Goal: Information Seeking & Learning: Find specific fact

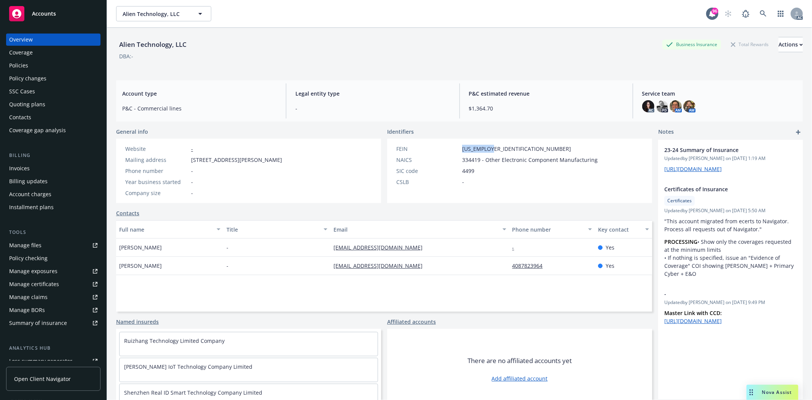
click at [499, 147] on div "FEIN [US_EMPLOYER_IDENTIFICATION_NUMBER]" at bounding box center [496, 149] width 207 height 8
click at [35, 65] on div "Policies" at bounding box center [53, 65] width 88 height 12
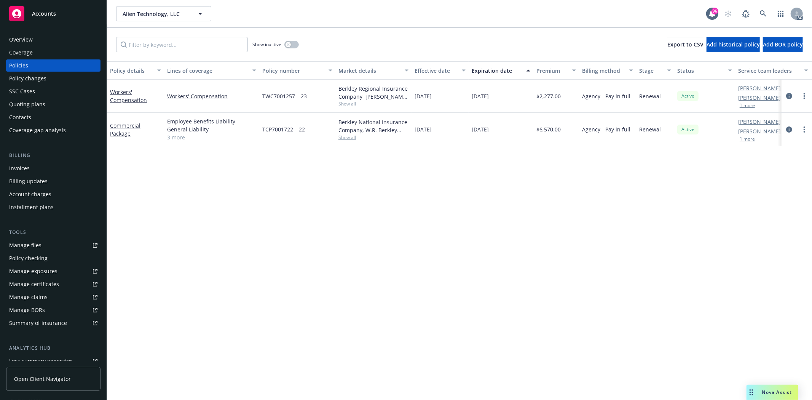
click at [350, 100] on div "Berkley Regional Insurance Company, [PERSON_NAME] Corporation" at bounding box center [373, 92] width 70 height 16
click at [347, 102] on span "Show all" at bounding box center [373, 103] width 70 height 6
drag, startPoint x: 263, startPoint y: 148, endPoint x: 336, endPoint y: 147, distance: 73.1
click at [336, 147] on span "[PERSON_NAME] Corporation" at bounding box center [332, 148] width 140 height 8
copy span "[PERSON_NAME] Corporation"
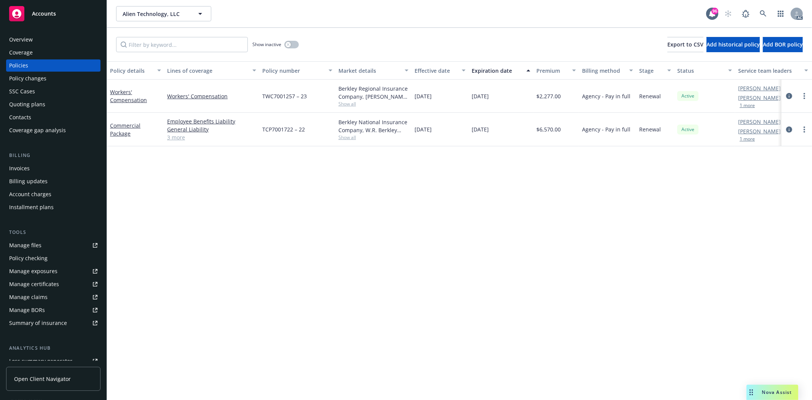
drag, startPoint x: 479, startPoint y: 183, endPoint x: 470, endPoint y: 179, distance: 9.9
click at [479, 183] on div "Policy details Lines of coverage Policy number Market details Effective date Ex…" at bounding box center [459, 230] width 705 height 338
drag, startPoint x: 261, startPoint y: 92, endPoint x: 320, endPoint y: 97, distance: 59.2
click at [320, 97] on div "TWC7001257 – 23" at bounding box center [297, 96] width 76 height 33
copy span "TWC7001257 – 23"
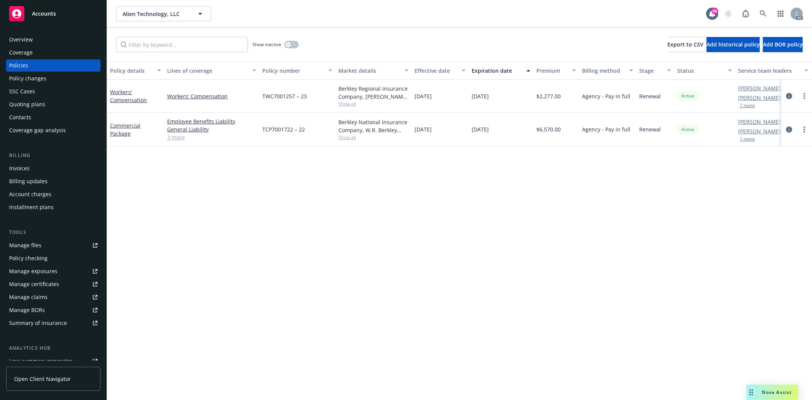
click at [480, 214] on div "Policy details Lines of coverage Policy number Market details Effective date Ex…" at bounding box center [459, 230] width 705 height 338
drag, startPoint x: 538, startPoint y: 97, endPoint x: 565, endPoint y: 96, distance: 27.0
click at [565, 96] on div "$2,277.00" at bounding box center [556, 96] width 46 height 33
copy span "2,277.00"
drag, startPoint x: 162, startPoint y: 91, endPoint x: 181, endPoint y: 96, distance: 19.9
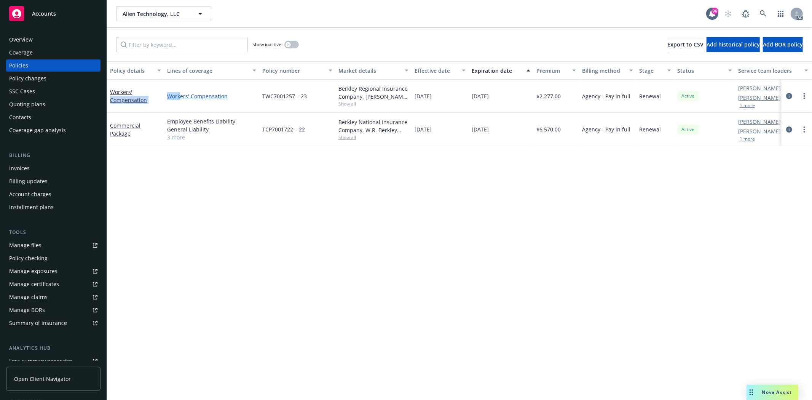
click at [181, 96] on div "Workers' Compensation Workers' Compensation TWC7001257 – 23 Berkley Regional In…" at bounding box center [474, 96] width 734 height 33
click at [166, 111] on div "Workers' Compensation" at bounding box center [211, 96] width 95 height 33
drag, startPoint x: 166, startPoint y: 97, endPoint x: 185, endPoint y: 98, distance: 18.7
click at [185, 98] on div "Workers' Compensation" at bounding box center [211, 96] width 95 height 33
copy link "Worker"
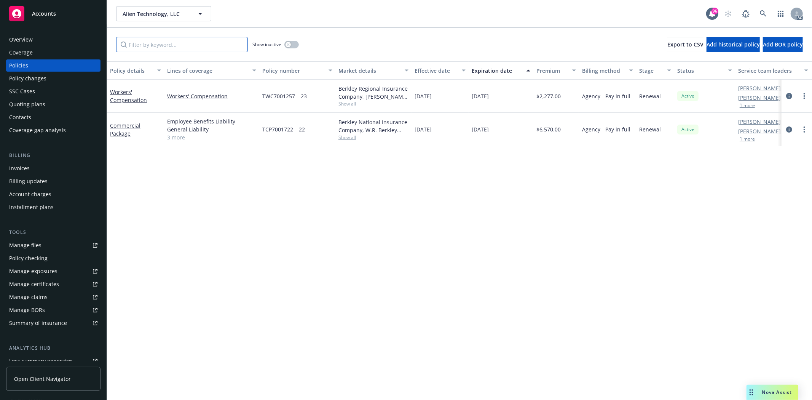
click at [180, 44] on input "Filter by keyword..." at bounding box center [182, 44] width 132 height 15
paste input "Worker"
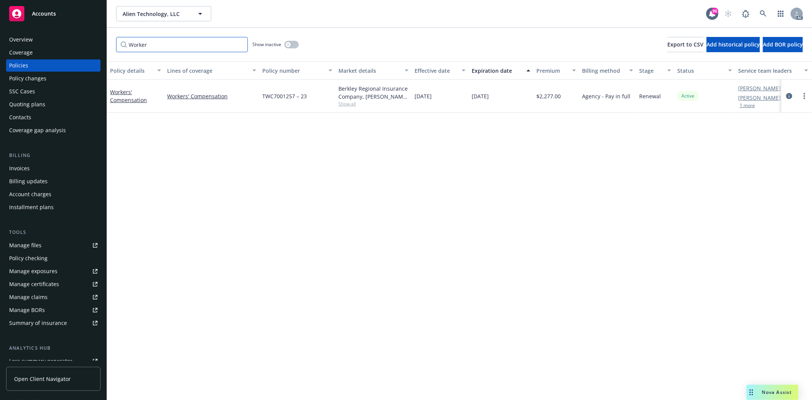
type input "Worker"
click at [294, 43] on button "button" at bounding box center [291, 45] width 14 height 8
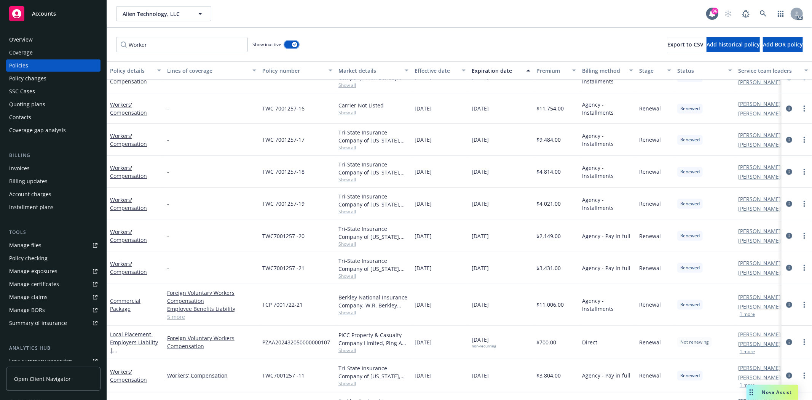
scroll to position [202, 0]
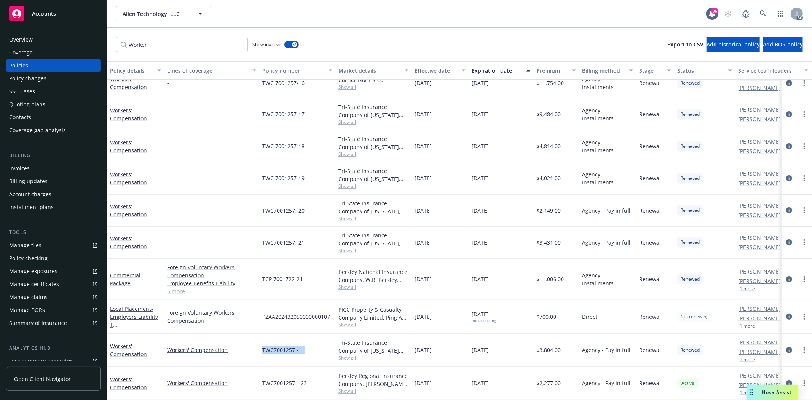
drag, startPoint x: 258, startPoint y: 345, endPoint x: 303, endPoint y: 343, distance: 45.3
click at [303, 343] on div "Workers' Compensation Workers' Compensation TWC7001257 -11 Tri-State Insurance …" at bounding box center [474, 349] width 734 height 33
copy div "TWC7001257 -11"
click at [343, 347] on div "Tri-State Insurance Company of [US_STATE], [PERSON_NAME] Corporation" at bounding box center [373, 346] width 70 height 16
click at [344, 354] on span "Show all" at bounding box center [373, 357] width 70 height 6
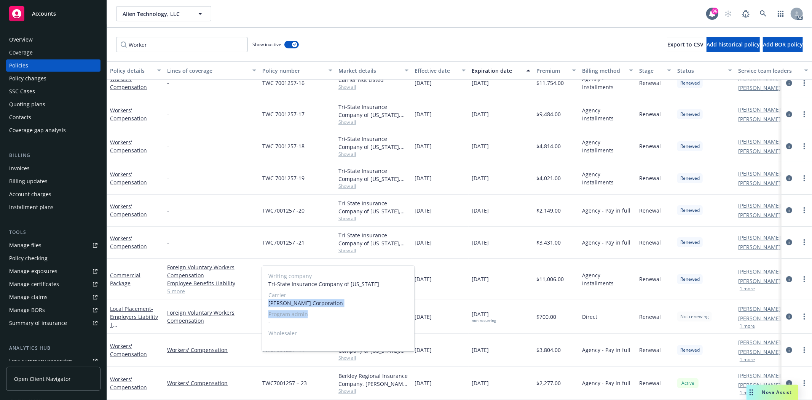
drag, startPoint x: 268, startPoint y: 304, endPoint x: 360, endPoint y: 308, distance: 92.2
click at [360, 308] on div "Writing company Tri-State Insurance Company of [US_STATE] Carrier [PERSON_NAME]…" at bounding box center [338, 308] width 152 height 85
click at [324, 298] on span "Carrier" at bounding box center [338, 295] width 140 height 8
drag, startPoint x: 335, startPoint y: 303, endPoint x: 267, endPoint y: 302, distance: 67.7
click at [267, 302] on div "Writing company Tri-State Insurance Company of [US_STATE] Carrier [PERSON_NAME]…" at bounding box center [338, 308] width 152 height 85
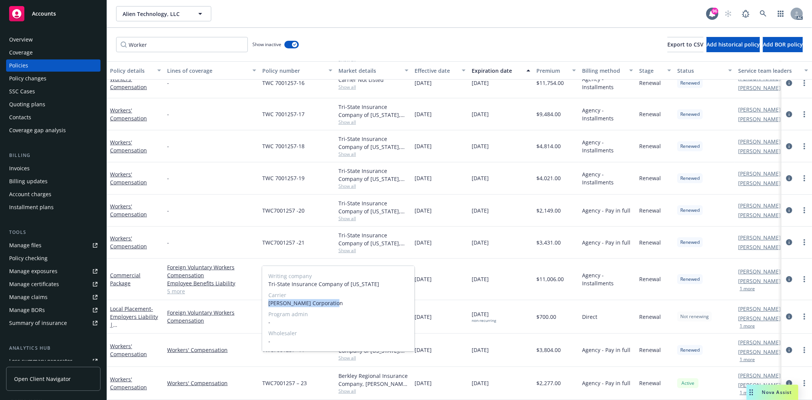
copy span "[PERSON_NAME] Corporation"
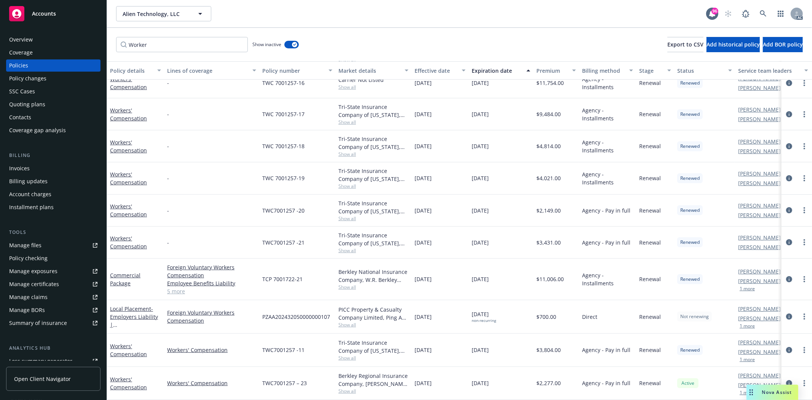
click at [409, 358] on div "Tri-State Insurance Company of [US_STATE], [PERSON_NAME] Corporation Show all" at bounding box center [373, 349] width 76 height 33
drag, startPoint x: 539, startPoint y: 343, endPoint x: 569, endPoint y: 343, distance: 29.7
click at [569, 343] on div "$3,804.00" at bounding box center [556, 349] width 46 height 33
copy span "3,804.00"
drag, startPoint x: 412, startPoint y: 233, endPoint x: 449, endPoint y: 234, distance: 36.9
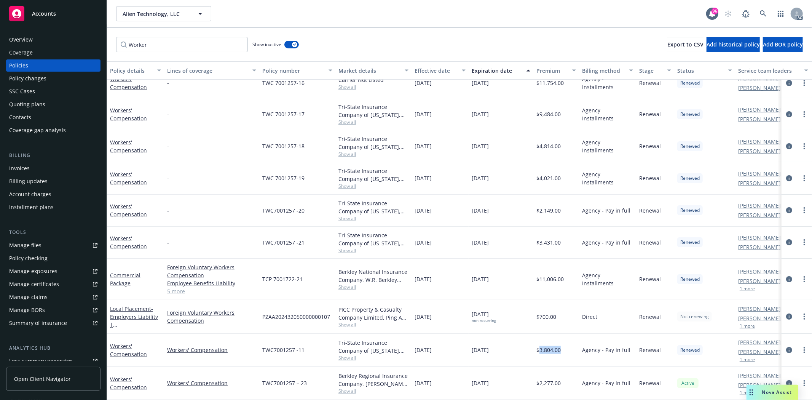
click at [449, 234] on div "[DATE]" at bounding box center [439, 242] width 57 height 32
drag, startPoint x: 258, startPoint y: 231, endPoint x: 321, endPoint y: 234, distance: 63.6
click at [321, 234] on div "Workers' Compensation - TWC7001257 -21 Tri-State Insurance Company of [US_STATE…" at bounding box center [474, 242] width 734 height 32
copy div "TWC7001257 -21"
click at [345, 247] on span "Show all" at bounding box center [373, 250] width 70 height 6
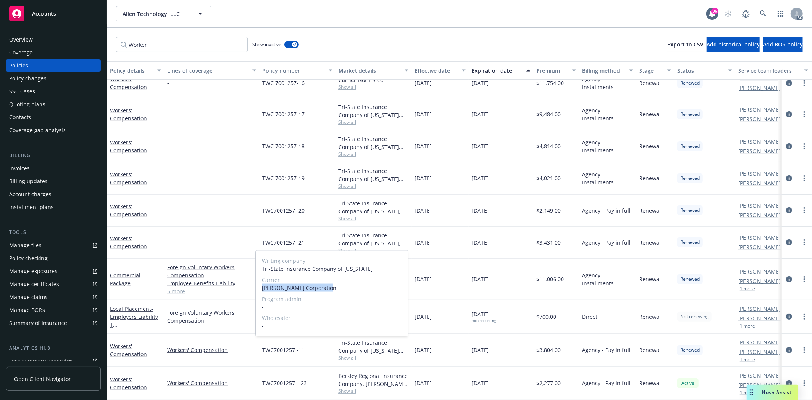
drag, startPoint x: 261, startPoint y: 284, endPoint x: 325, endPoint y: 290, distance: 63.5
click at [325, 290] on span "[PERSON_NAME] Corporation" at bounding box center [332, 287] width 140 height 8
copy span "[PERSON_NAME] Corporation"
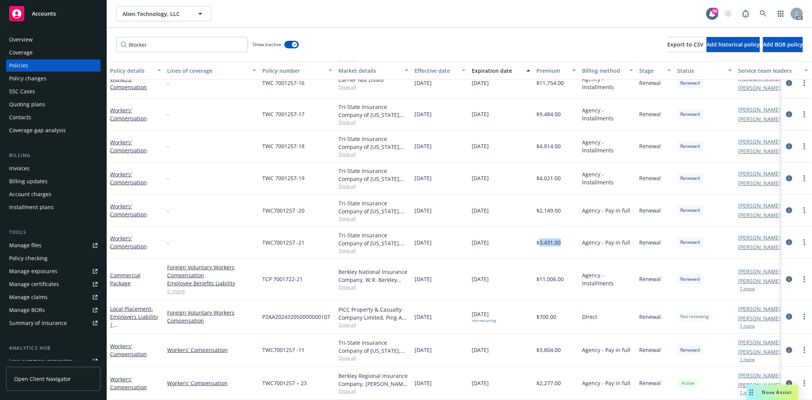
drag, startPoint x: 538, startPoint y: 237, endPoint x: 561, endPoint y: 237, distance: 22.5
click at [561, 237] on div "$3,431.00" at bounding box center [556, 242] width 46 height 32
copy span "3,431.00"
drag, startPoint x: 267, startPoint y: 199, endPoint x: 307, endPoint y: 204, distance: 40.6
click at [307, 204] on div "TWC7001257 -20" at bounding box center [297, 210] width 76 height 32
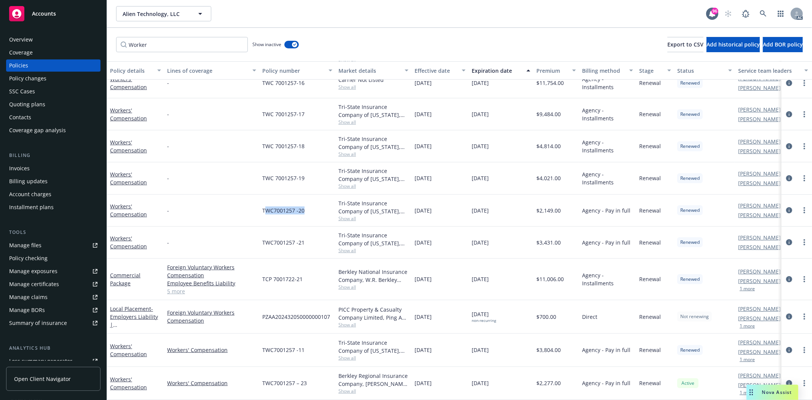
click at [328, 194] on div "TWC7001257 -20" at bounding box center [297, 210] width 76 height 32
drag, startPoint x: 414, startPoint y: 170, endPoint x: 450, endPoint y: 172, distance: 36.2
click at [450, 172] on div "[DATE]" at bounding box center [439, 178] width 57 height 32
click at [447, 194] on div "[DATE]" at bounding box center [439, 210] width 57 height 32
drag, startPoint x: 410, startPoint y: 204, endPoint x: 440, endPoint y: 202, distance: 29.7
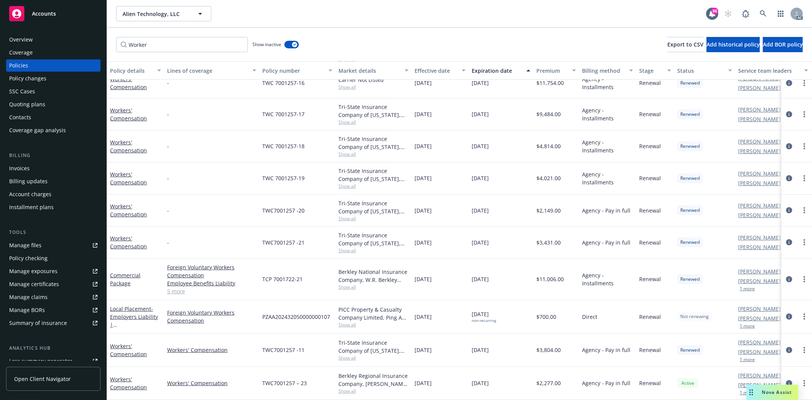
click at [440, 202] on div "Workers' Compensation - TWC7001257 -20 Tri-State Insurance Company of [US_STATE…" at bounding box center [474, 210] width 734 height 32
click at [451, 196] on div "[DATE]" at bounding box center [439, 210] width 57 height 32
drag, startPoint x: 410, startPoint y: 204, endPoint x: 448, endPoint y: 202, distance: 38.1
click at [448, 202] on div "Workers' Compensation - TWC7001257 -20 Tri-State Insurance Company of [US_STATE…" at bounding box center [474, 210] width 734 height 32
click at [448, 202] on div "[DATE]" at bounding box center [439, 210] width 57 height 32
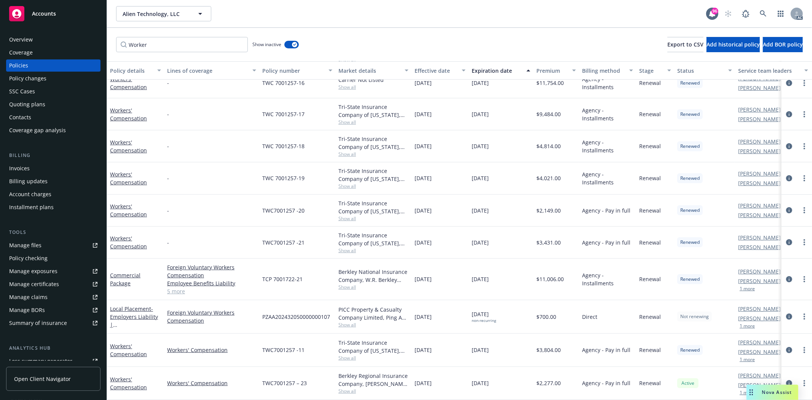
drag, startPoint x: 414, startPoint y: 202, endPoint x: 449, endPoint y: 205, distance: 35.5
click at [449, 205] on div "[DATE]" at bounding box center [439, 210] width 57 height 32
click at [352, 215] on span "Show all" at bounding box center [373, 218] width 70 height 6
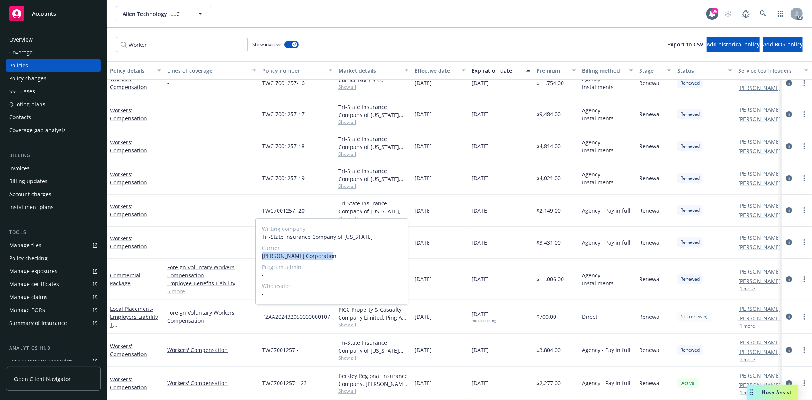
drag, startPoint x: 262, startPoint y: 254, endPoint x: 336, endPoint y: 253, distance: 74.6
click at [336, 253] on span "[PERSON_NAME] Corporation" at bounding box center [332, 256] width 140 height 8
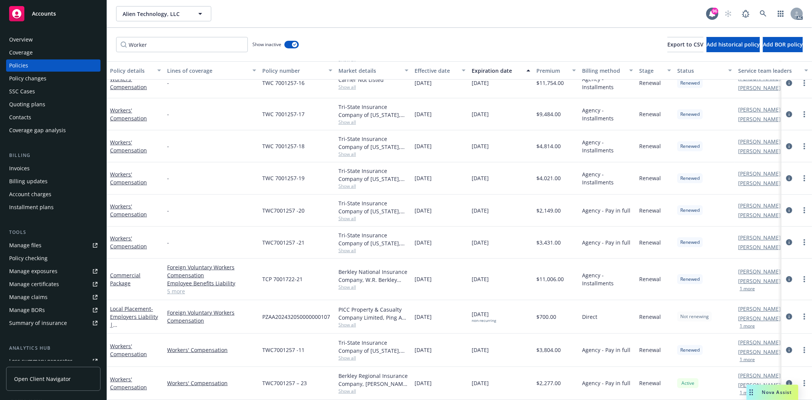
click at [303, 206] on span "TWC7001257 -20" at bounding box center [283, 210] width 42 height 8
drag, startPoint x: 264, startPoint y: 204, endPoint x: 306, endPoint y: 206, distance: 41.2
click at [306, 206] on div "TWC7001257 -20" at bounding box center [297, 210] width 76 height 32
drag, startPoint x: 306, startPoint y: 206, endPoint x: 254, endPoint y: 208, distance: 51.4
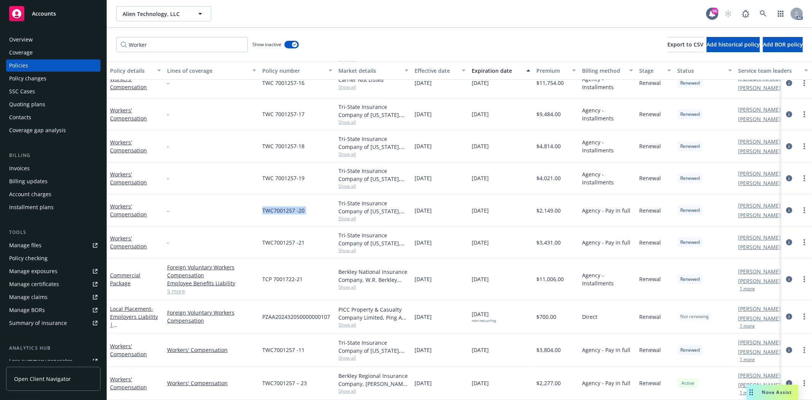
click at [254, 208] on div "Workers' Compensation - TWC7001257 -20 Tri-State Insurance Company of [US_STATE…" at bounding box center [474, 210] width 734 height 32
drag, startPoint x: 540, startPoint y: 204, endPoint x: 566, endPoint y: 203, distance: 25.5
click at [566, 203] on div "$2,149.00" at bounding box center [556, 210] width 46 height 32
drag, startPoint x: 412, startPoint y: 172, endPoint x: 443, endPoint y: 172, distance: 31.6
click at [443, 172] on div "[DATE]" at bounding box center [439, 178] width 57 height 32
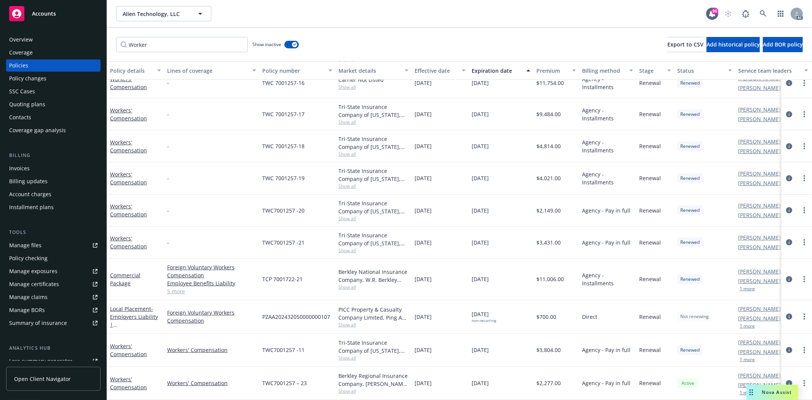
click at [350, 175] on div "Tri-State Insurance Company of [US_STATE], [PERSON_NAME] Corporation" at bounding box center [373, 175] width 70 height 16
click at [348, 183] on span "Show all" at bounding box center [373, 186] width 70 height 6
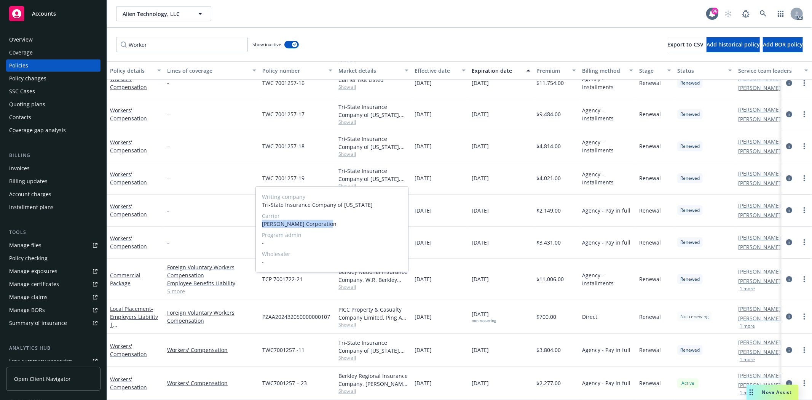
drag, startPoint x: 263, startPoint y: 223, endPoint x: 348, endPoint y: 226, distance: 85.7
click at [348, 226] on span "[PERSON_NAME] Corporation" at bounding box center [332, 224] width 140 height 8
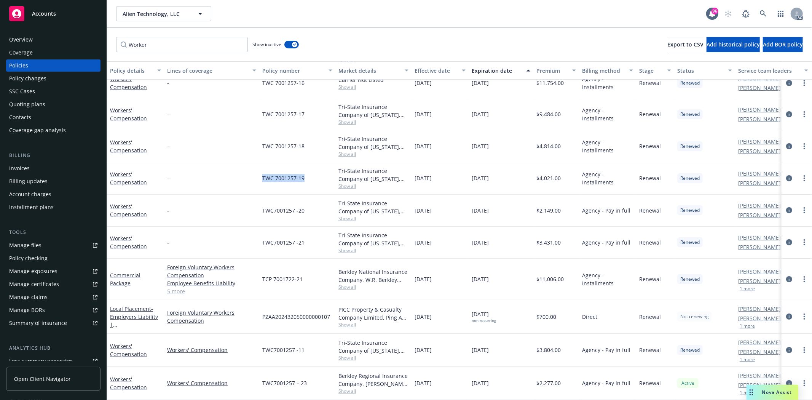
drag, startPoint x: 263, startPoint y: 169, endPoint x: 307, endPoint y: 171, distance: 44.2
click at [307, 171] on div "TWC 7001257-19" at bounding box center [297, 178] width 76 height 32
drag, startPoint x: 539, startPoint y: 169, endPoint x: 565, endPoint y: 169, distance: 26.3
click at [565, 169] on div "$4,021.00" at bounding box center [556, 178] width 46 height 32
click at [51, 247] on link "Manage files" at bounding box center [53, 245] width 94 height 12
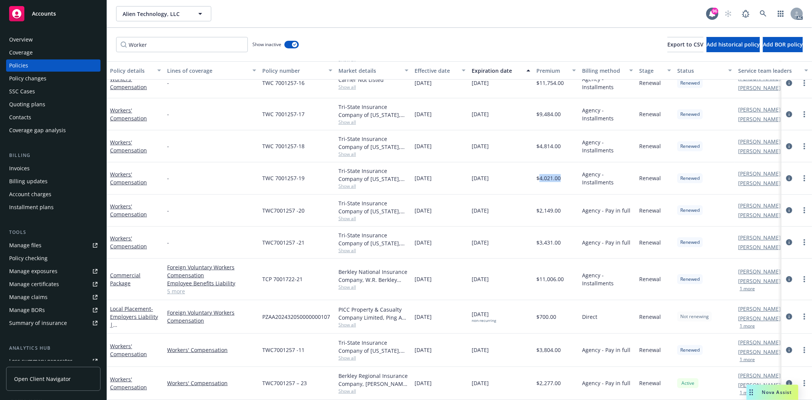
click at [56, 35] on div "Overview" at bounding box center [53, 39] width 88 height 12
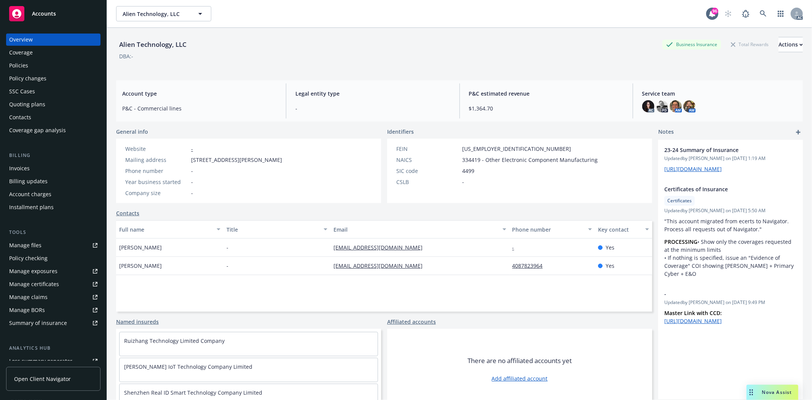
drag, startPoint x: 186, startPoint y: 158, endPoint x: 296, endPoint y: 158, distance: 110.0
click at [296, 158] on div "Website - Mailing address [STREET_ADDRESS][PERSON_NAME] Phone number - Year bus…" at bounding box center [248, 171] width 265 height 64
click at [462, 188] on div "FEIN [US_EMPLOYER_IDENTIFICATION_NUMBER] NAICS 334419 - Other Electronic Compon…" at bounding box center [497, 171] width 220 height 64
click at [21, 64] on div "Policies" at bounding box center [18, 65] width 19 height 12
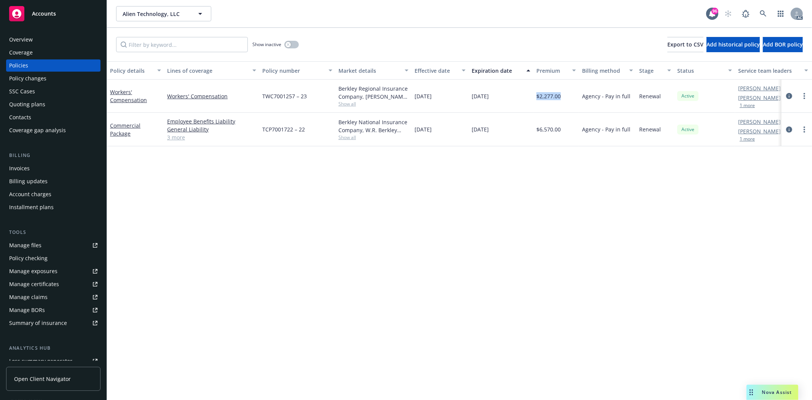
drag, startPoint x: 535, startPoint y: 97, endPoint x: 565, endPoint y: 96, distance: 30.4
click at [565, 96] on div "$2,277.00" at bounding box center [556, 96] width 46 height 33
drag, startPoint x: 271, startPoint y: 94, endPoint x: 324, endPoint y: 77, distance: 55.4
click at [336, 89] on div "Workers' Compensation Workers' Compensation TWC7001257 – 23 Berkley Regional In…" at bounding box center [474, 96] width 734 height 33
click at [295, 45] on button "button" at bounding box center [291, 45] width 14 height 8
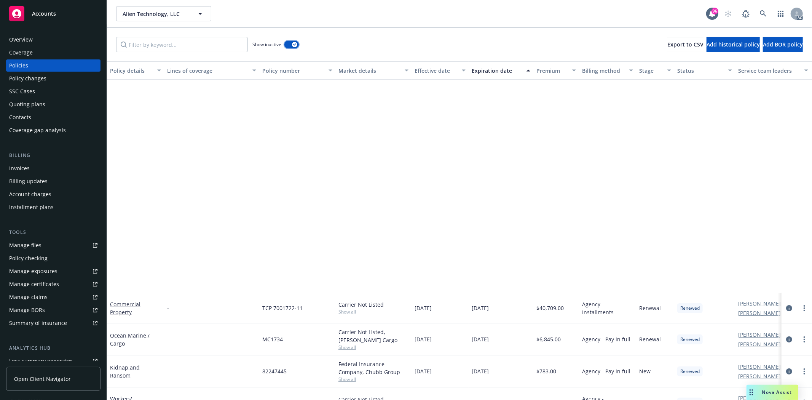
scroll to position [296, 0]
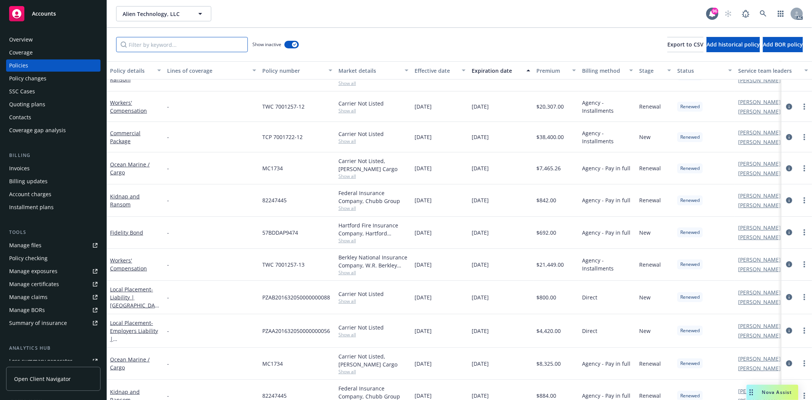
click at [192, 46] on input "Filter by keyword..." at bounding box center [182, 44] width 132 height 15
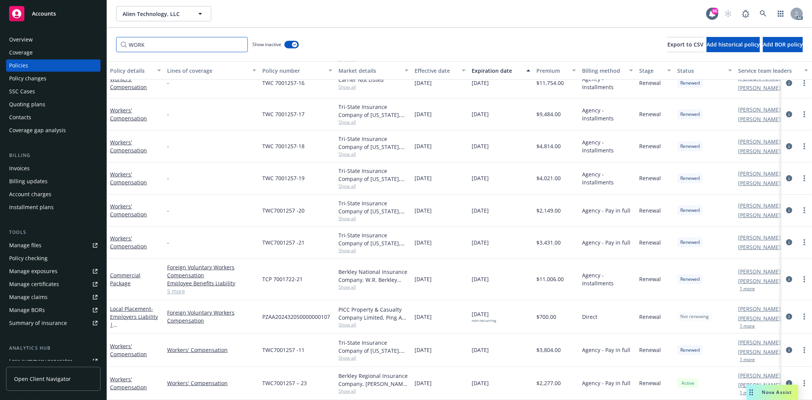
scroll to position [202, 0]
type input "WORK"
click at [347, 354] on span "Show all" at bounding box center [373, 357] width 70 height 6
click at [330, 353] on div "TWC7001257 -11" at bounding box center [297, 349] width 76 height 33
drag, startPoint x: 263, startPoint y: 339, endPoint x: 310, endPoint y: 339, distance: 46.4
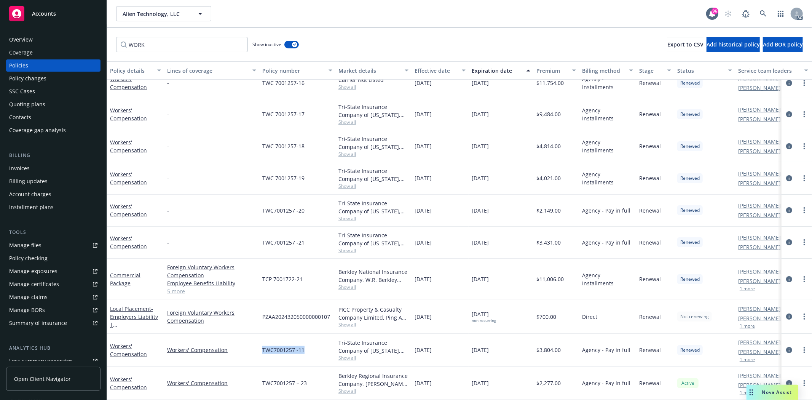
click at [310, 339] on div "TWC7001257 -11" at bounding box center [297, 349] width 76 height 33
click at [305, 355] on div "TWC7001257 -11" at bounding box center [297, 349] width 76 height 33
click at [16, 40] on div "Overview" at bounding box center [21, 39] width 24 height 12
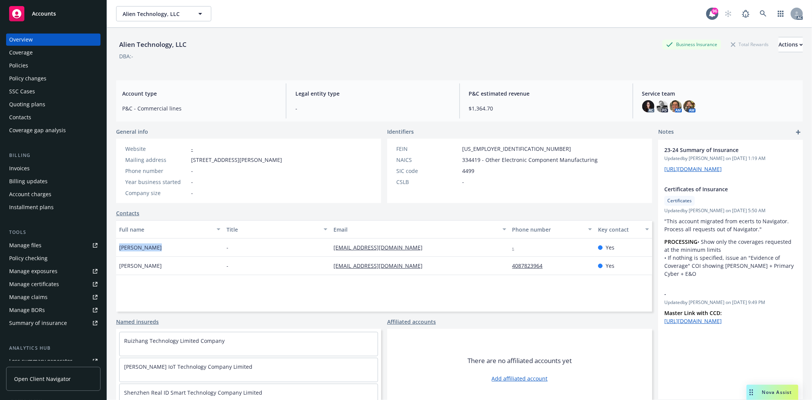
drag, startPoint x: 118, startPoint y: 246, endPoint x: 153, endPoint y: 247, distance: 35.0
click at [153, 247] on div "[PERSON_NAME]" at bounding box center [169, 247] width 107 height 18
click at [44, 63] on div "Policies" at bounding box center [53, 65] width 88 height 12
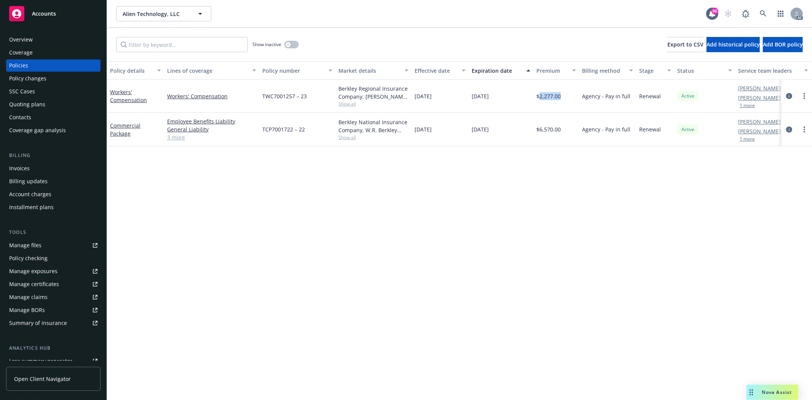
drag, startPoint x: 540, startPoint y: 96, endPoint x: 572, endPoint y: 98, distance: 32.5
click at [572, 98] on div "$2,277.00" at bounding box center [556, 96] width 46 height 33
click at [30, 34] on div "Overview" at bounding box center [21, 39] width 24 height 12
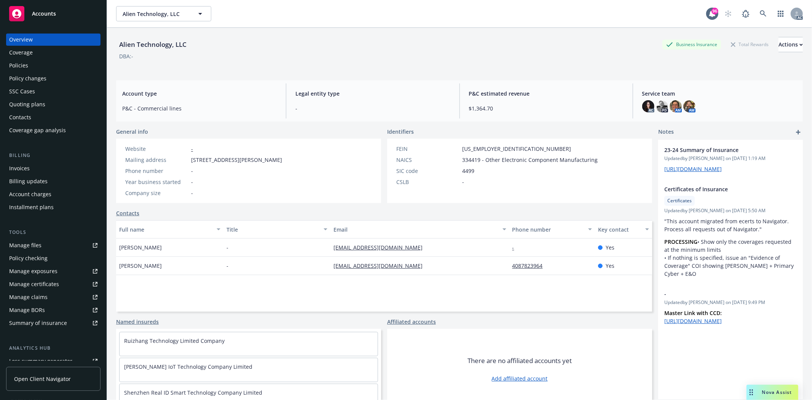
click at [14, 65] on div "Policies" at bounding box center [18, 65] width 19 height 12
